Goal: Communication & Community: Participate in discussion

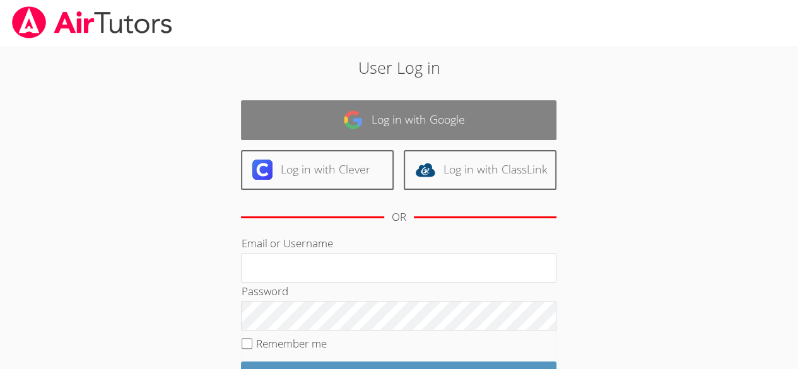
click at [444, 125] on link "Log in with Google" at bounding box center [398, 120] width 315 height 40
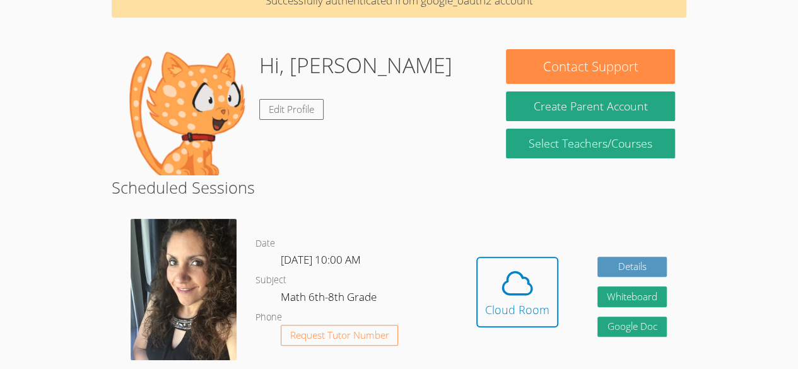
scroll to position [72, 0]
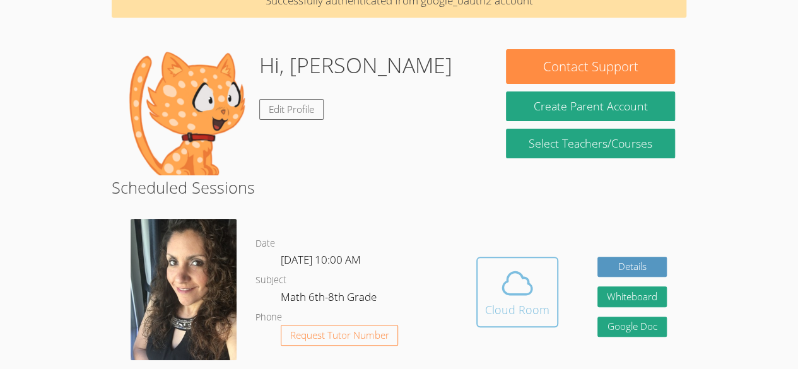
click at [507, 308] on div "Cloud Room" at bounding box center [517, 310] width 64 height 18
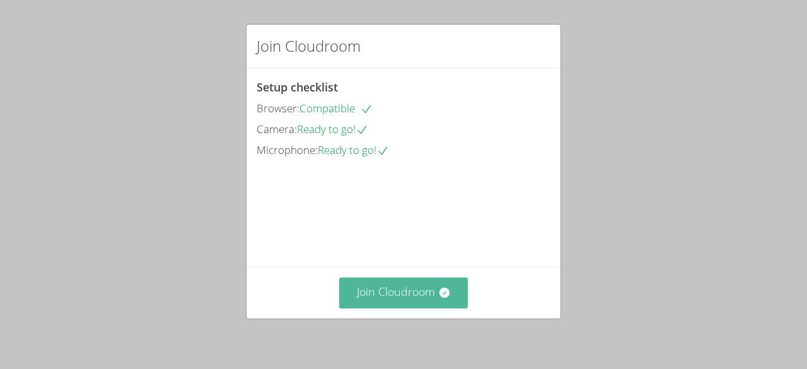
click at [439, 293] on icon at bounding box center [444, 293] width 10 height 10
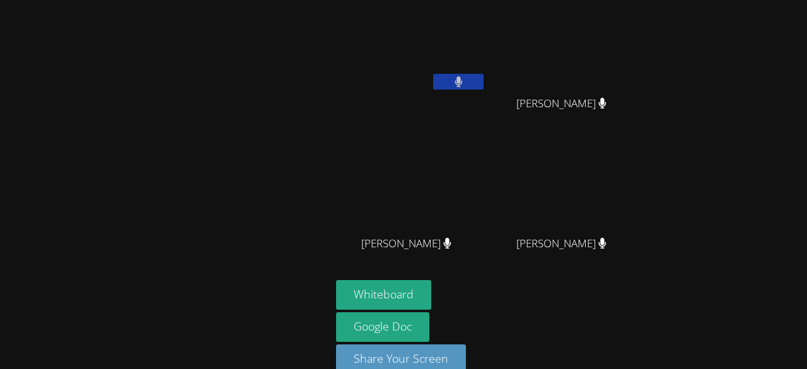
click at [457, 81] on button at bounding box center [458, 82] width 50 height 16
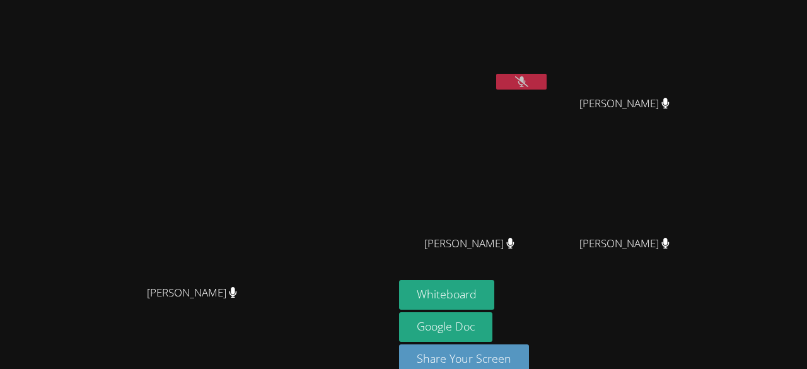
click at [496, 85] on button at bounding box center [521, 82] width 50 height 16
drag, startPoint x: 528, startPoint y: 81, endPoint x: 489, endPoint y: 103, distance: 44.0
drag, startPoint x: 489, startPoint y: 103, endPoint x: 742, endPoint y: 117, distance: 253.2
click at [742, 117] on div "Lorena Becerra Lorena Becerra Yaretzi Gaona Perez Enrique Cardona Molina Enriqu…" at bounding box center [403, 184] width 807 height 369
click at [547, 83] on button at bounding box center [521, 82] width 50 height 16
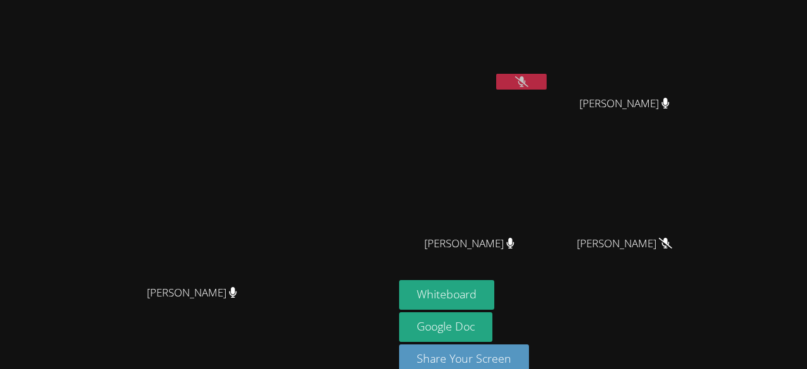
click at [547, 89] on button at bounding box center [521, 82] width 50 height 16
click at [547, 83] on button at bounding box center [521, 82] width 50 height 16
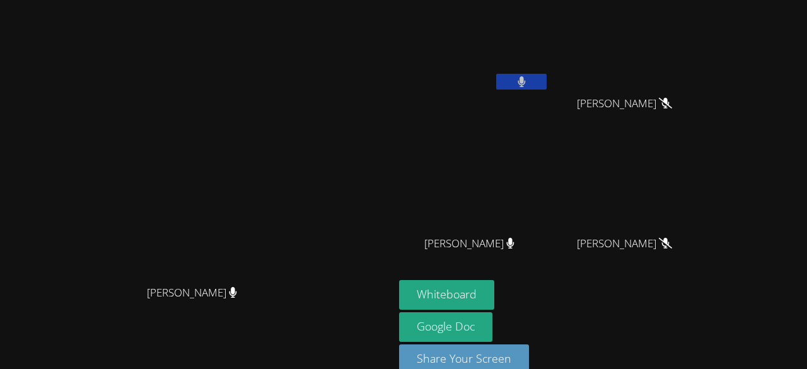
click at [547, 87] on button at bounding box center [521, 82] width 50 height 16
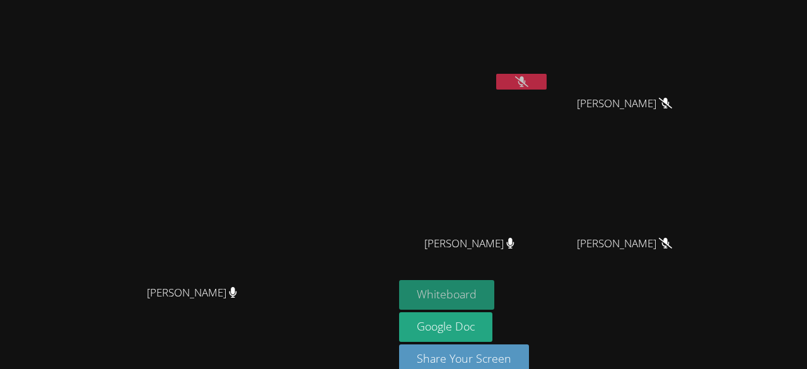
click at [494, 293] on button "Whiteboard" at bounding box center [446, 295] width 95 height 30
click at [547, 86] on button at bounding box center [521, 82] width 50 height 16
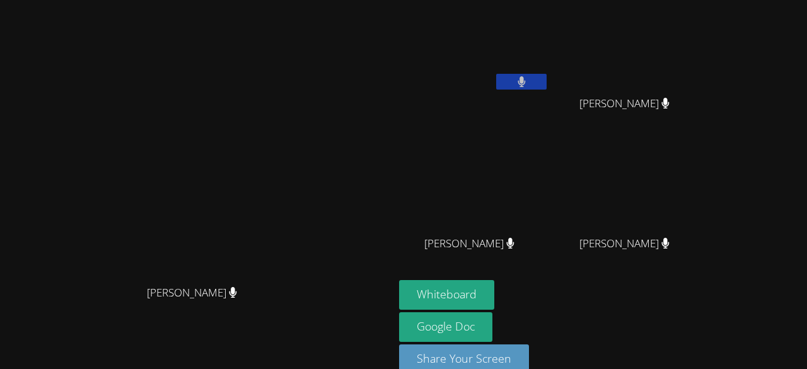
click at [547, 85] on button at bounding box center [521, 82] width 50 height 16
click at [547, 83] on button at bounding box center [521, 82] width 50 height 16
click at [549, 99] on div "Yaretzi Gaona Perez" at bounding box center [474, 72] width 150 height 135
click at [547, 88] on button at bounding box center [521, 82] width 50 height 16
click at [547, 83] on button at bounding box center [521, 82] width 50 height 16
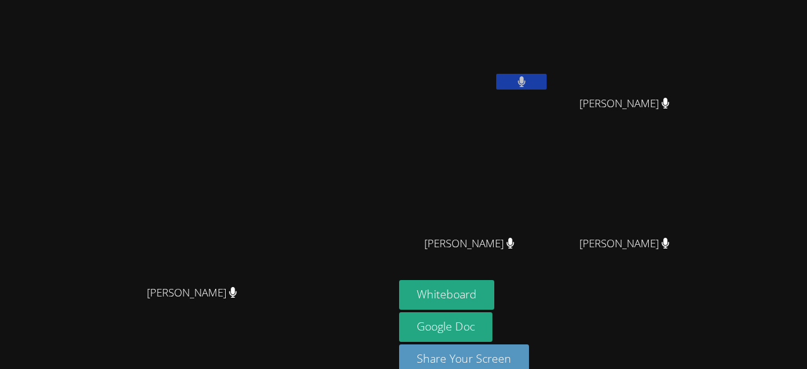
click at [526, 76] on icon at bounding box center [522, 81] width 8 height 11
click at [547, 86] on button at bounding box center [521, 82] width 50 height 16
click at [547, 81] on button at bounding box center [521, 82] width 50 height 16
click at [549, 93] on div "Yaretzi Gaona Perez" at bounding box center [474, 50] width 150 height 90
click at [528, 83] on icon at bounding box center [521, 81] width 13 height 11
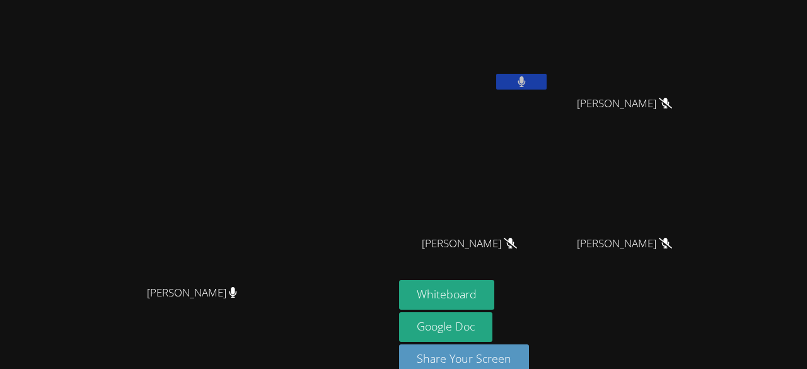
click at [547, 83] on button at bounding box center [521, 82] width 50 height 16
click at [547, 84] on button at bounding box center [521, 82] width 50 height 16
drag, startPoint x: 516, startPoint y: 255, endPoint x: 492, endPoint y: 262, distance: 24.8
click at [504, 248] on icon at bounding box center [510, 243] width 13 height 11
click at [547, 90] on div at bounding box center [521, 83] width 50 height 19
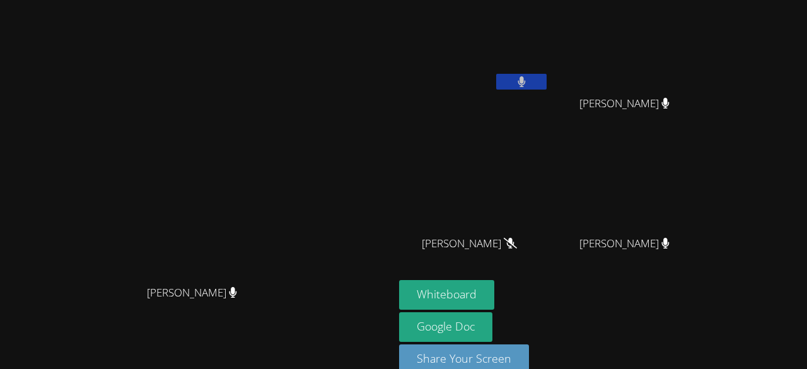
click at [547, 81] on button at bounding box center [521, 82] width 50 height 16
click at [496, 74] on button at bounding box center [521, 82] width 50 height 16
click at [547, 82] on button at bounding box center [521, 82] width 50 height 16
click at [547, 78] on button at bounding box center [521, 82] width 50 height 16
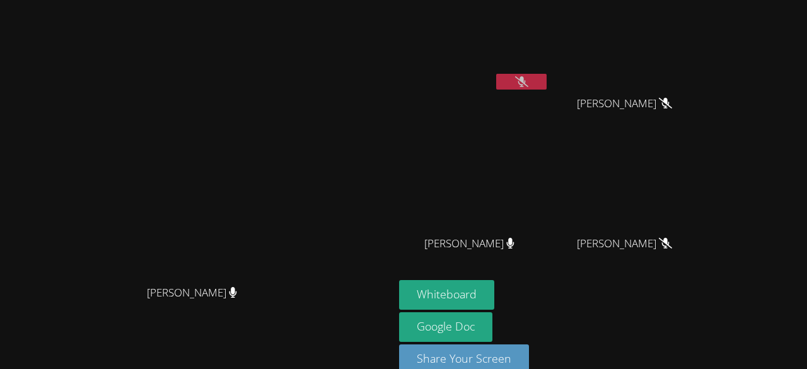
click at [547, 88] on button at bounding box center [521, 82] width 50 height 16
click at [547, 87] on button at bounding box center [521, 82] width 50 height 16
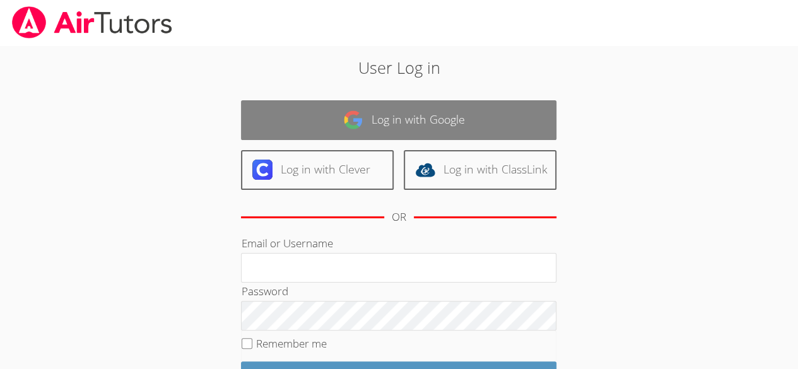
click at [450, 123] on link "Log in with Google" at bounding box center [398, 120] width 315 height 40
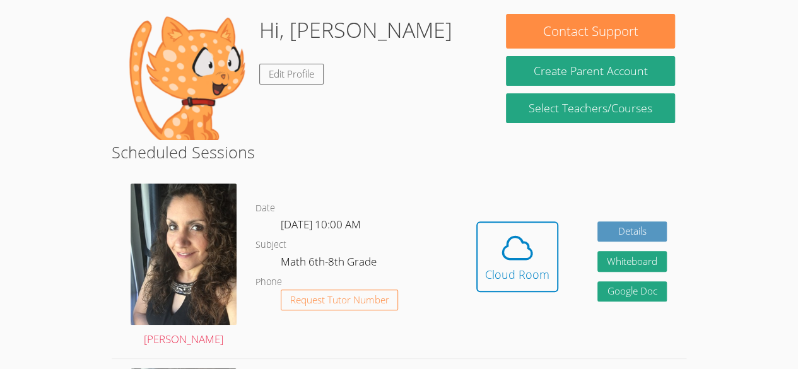
scroll to position [146, 0]
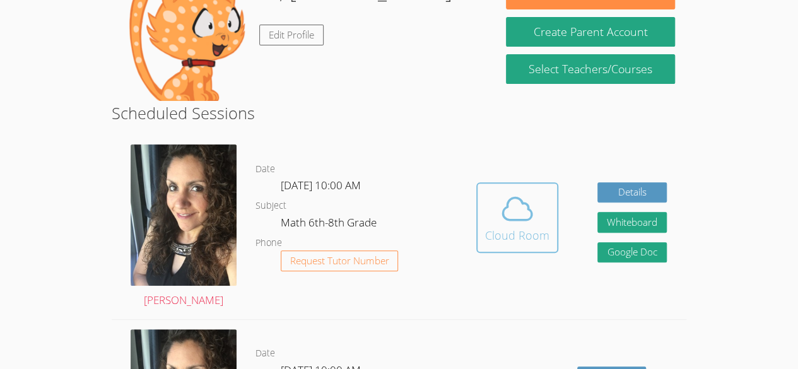
click at [496, 211] on span at bounding box center [517, 208] width 64 height 35
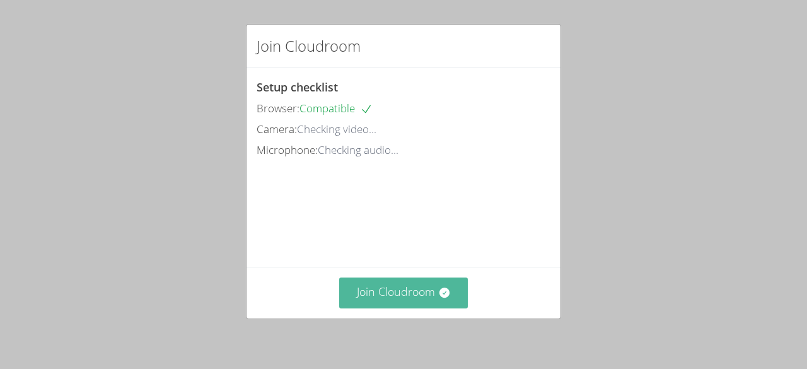
click at [430, 282] on button "Join Cloudroom" at bounding box center [403, 292] width 129 height 31
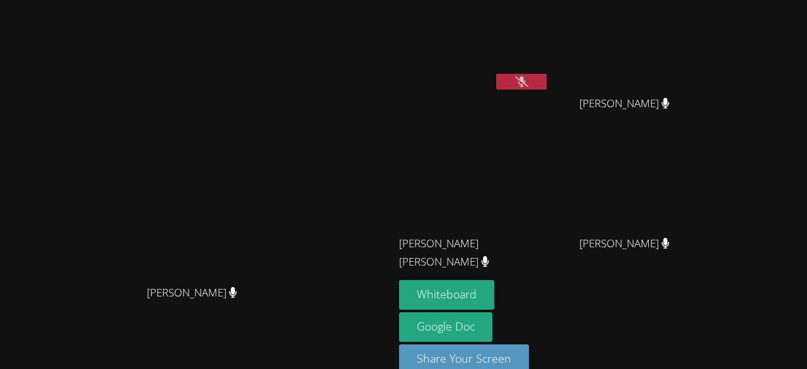
click at [547, 88] on button at bounding box center [521, 82] width 50 height 16
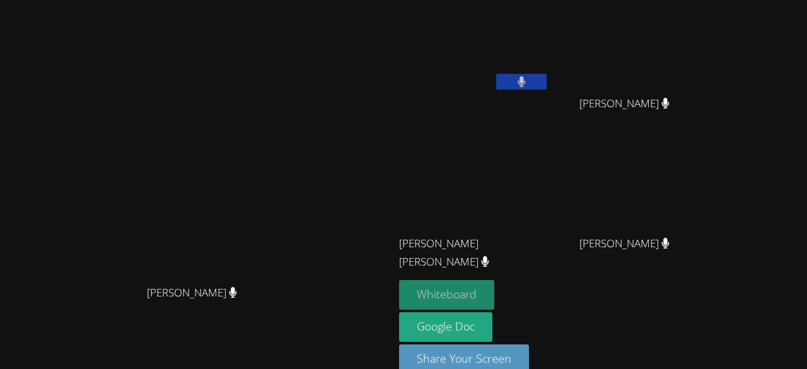
click at [494, 294] on button "Whiteboard" at bounding box center [446, 295] width 95 height 30
click at [547, 80] on button at bounding box center [521, 82] width 50 height 16
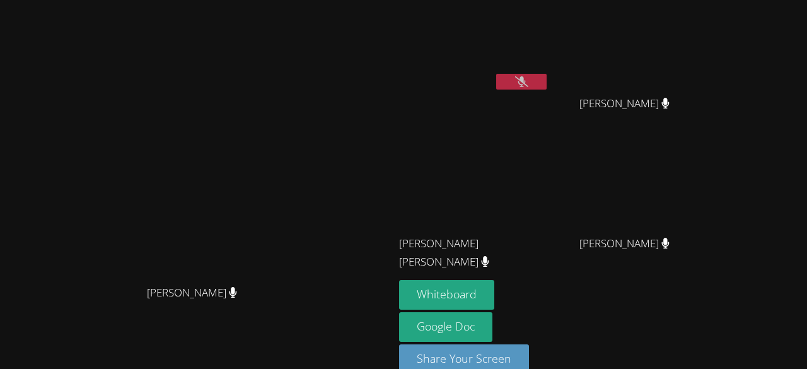
click at [547, 81] on button at bounding box center [521, 82] width 50 height 16
click at [547, 88] on button at bounding box center [521, 82] width 50 height 16
click at [547, 79] on button at bounding box center [521, 82] width 50 height 16
click at [547, 88] on button at bounding box center [521, 82] width 50 height 16
click at [528, 81] on icon at bounding box center [521, 81] width 13 height 11
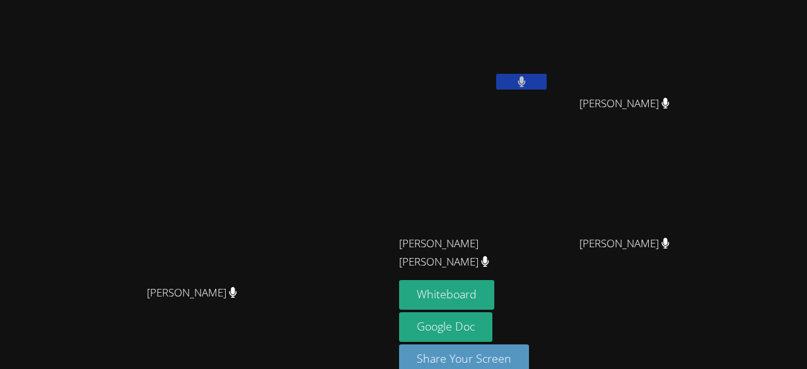
click at [549, 96] on div "Yaretzi Gaona Perez" at bounding box center [474, 72] width 150 height 135
click at [547, 78] on button at bounding box center [521, 82] width 50 height 16
click at [547, 86] on button at bounding box center [521, 82] width 50 height 16
click at [525, 82] on icon at bounding box center [522, 81] width 8 height 11
click at [547, 81] on button at bounding box center [521, 82] width 50 height 16
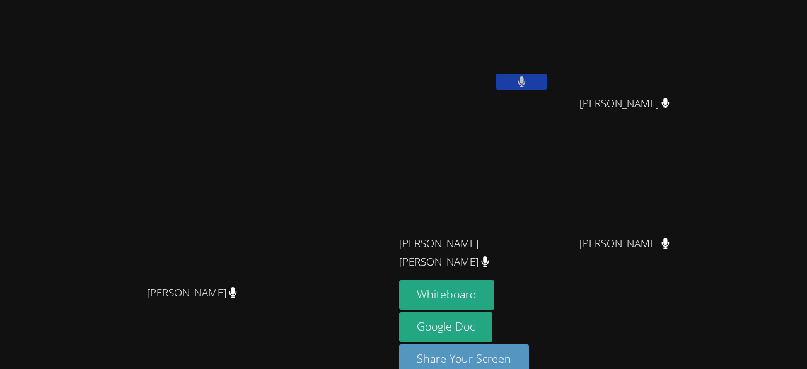
click at [547, 83] on button at bounding box center [521, 82] width 50 height 16
click at [547, 81] on button at bounding box center [521, 82] width 50 height 16
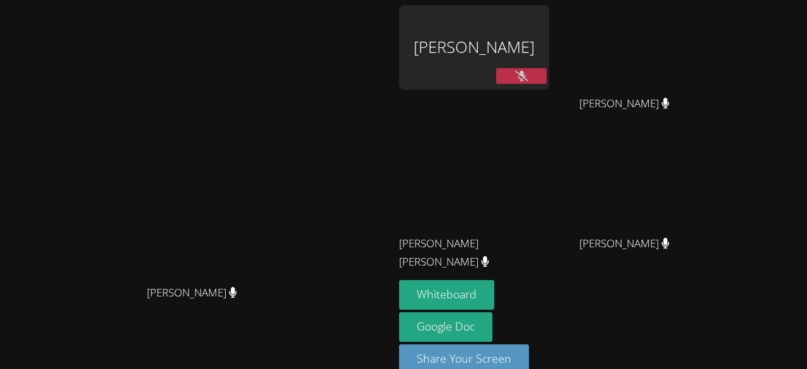
click at [547, 73] on button at bounding box center [521, 76] width 50 height 16
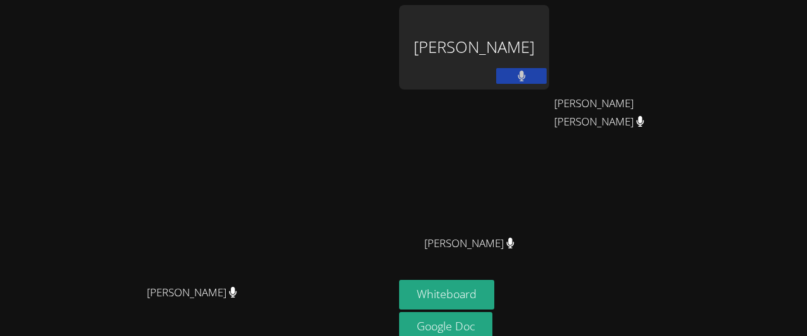
drag, startPoint x: 313, startPoint y: 107, endPoint x: 313, endPoint y: 74, distance: 32.8
click at [292, 74] on video at bounding box center [197, 170] width 189 height 216
click at [489, 71] on div "Yaretzi Gaona Perez" at bounding box center [474, 47] width 150 height 84
click at [549, 80] on div "Yaretzi Gaona Perez" at bounding box center [474, 47] width 150 height 84
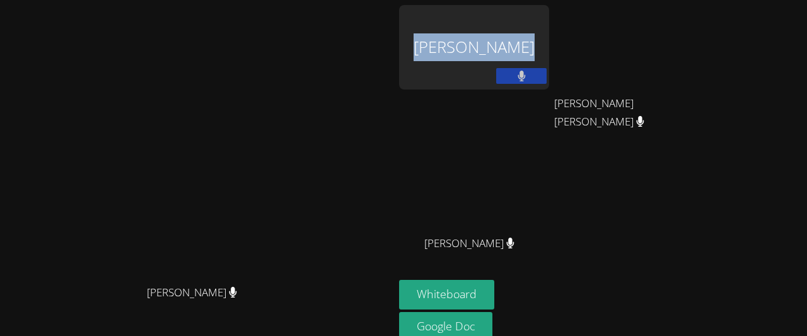
click at [549, 80] on div "Yaretzi Gaona Perez" at bounding box center [474, 47] width 150 height 84
click at [538, 82] on div "Yaretzi Gaona Perez" at bounding box center [474, 47] width 150 height 84
